Goal: Task Accomplishment & Management: Manage account settings

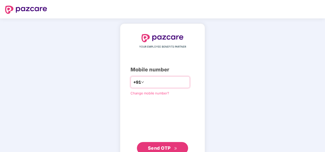
click at [145, 82] on input "**********" at bounding box center [166, 82] width 42 height 8
type input "**********"
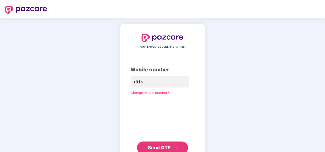
click at [168, 146] on span "Send OTP" at bounding box center [159, 147] width 23 height 5
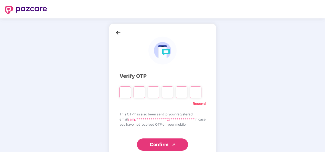
type input "*"
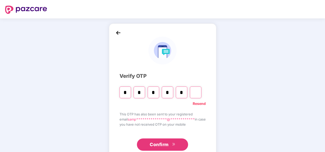
type input "*"
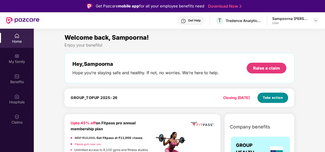
click at [270, 98] on span "Take action" at bounding box center [273, 97] width 20 height 5
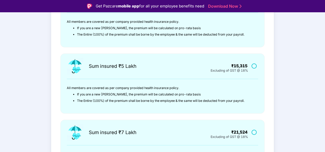
scroll to position [80, 0]
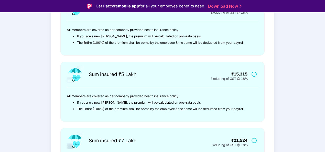
click at [253, 73] on label at bounding box center [255, 74] width 6 height 4
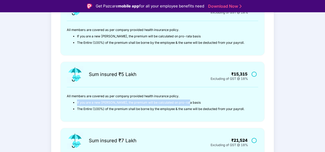
drag, startPoint x: 324, startPoint y: 102, endPoint x: 310, endPoint y: 96, distance: 15.2
click at [310, 96] on main "I agree for the premium to be collected by HR as communicated internally Sum in…" at bounding box center [162, 119] width 325 height 310
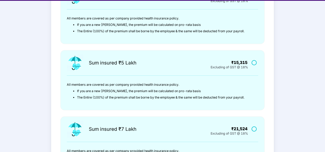
scroll to position [12, 0]
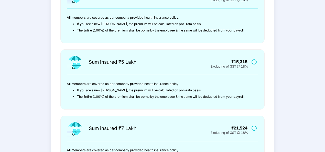
click at [324, 99] on main "I agree for the premium to be collected by HR as communicated internally Sum in…" at bounding box center [162, 106] width 325 height 310
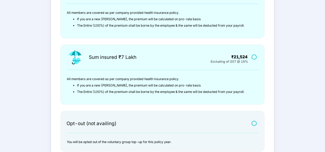
scroll to position [189, 0]
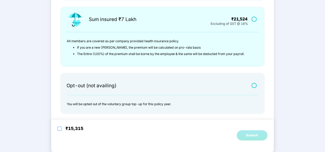
click at [59, 130] on label at bounding box center [60, 129] width 4 height 6
click at [247, 133] on div "Submit" at bounding box center [252, 135] width 12 height 5
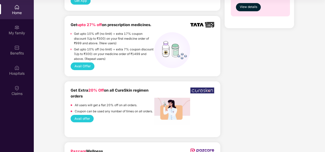
scroll to position [502, 0]
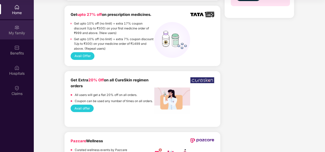
click at [10, 37] on div "My family" at bounding box center [17, 29] width 34 height 19
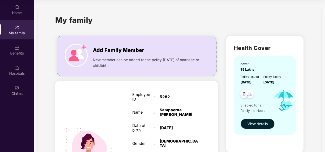
drag, startPoint x: 324, startPoint y: 50, endPoint x: 314, endPoint y: 114, distance: 65.4
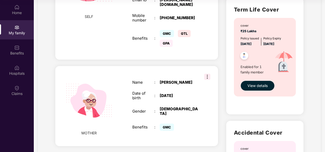
scroll to position [153, 0]
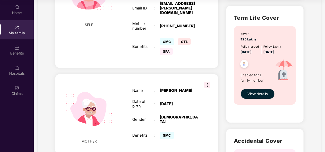
click at [205, 82] on img at bounding box center [207, 85] width 6 height 6
click at [194, 74] on div "MOTHER Name : Anita Chaudhury Date of birth : 01 Jan 1966 Gender : FEMALE Benef…" at bounding box center [136, 114] width 163 height 80
